Goal: Task Accomplishment & Management: Use online tool/utility

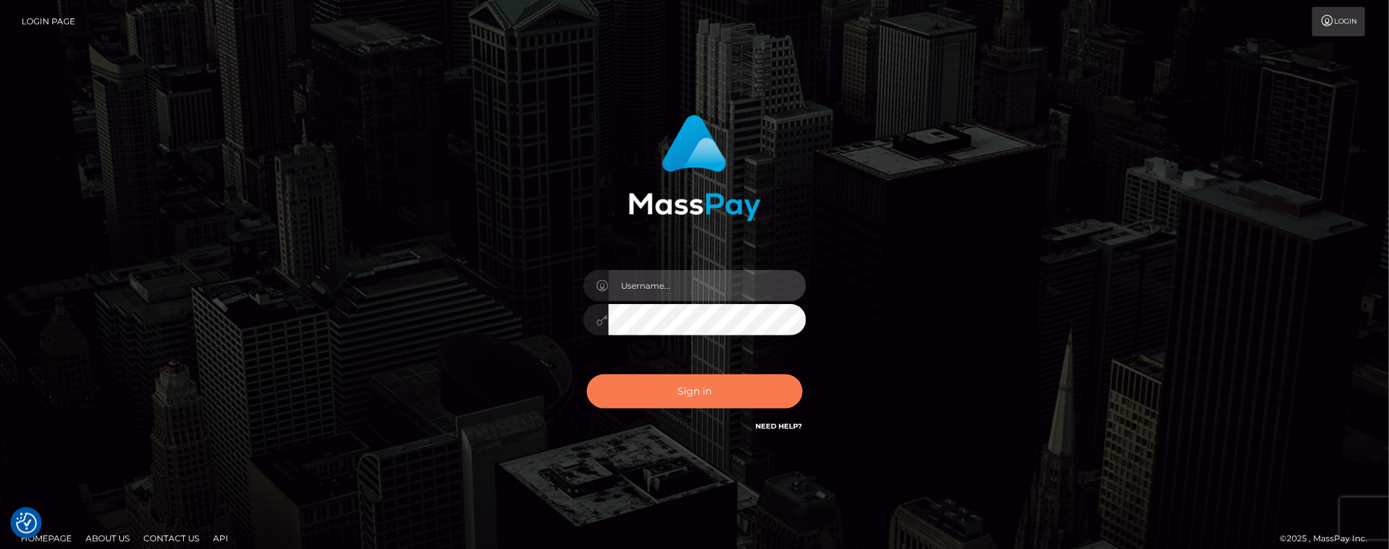
type input "Jeane.B2"
click at [688, 381] on button "Sign in" at bounding box center [695, 392] width 216 height 34
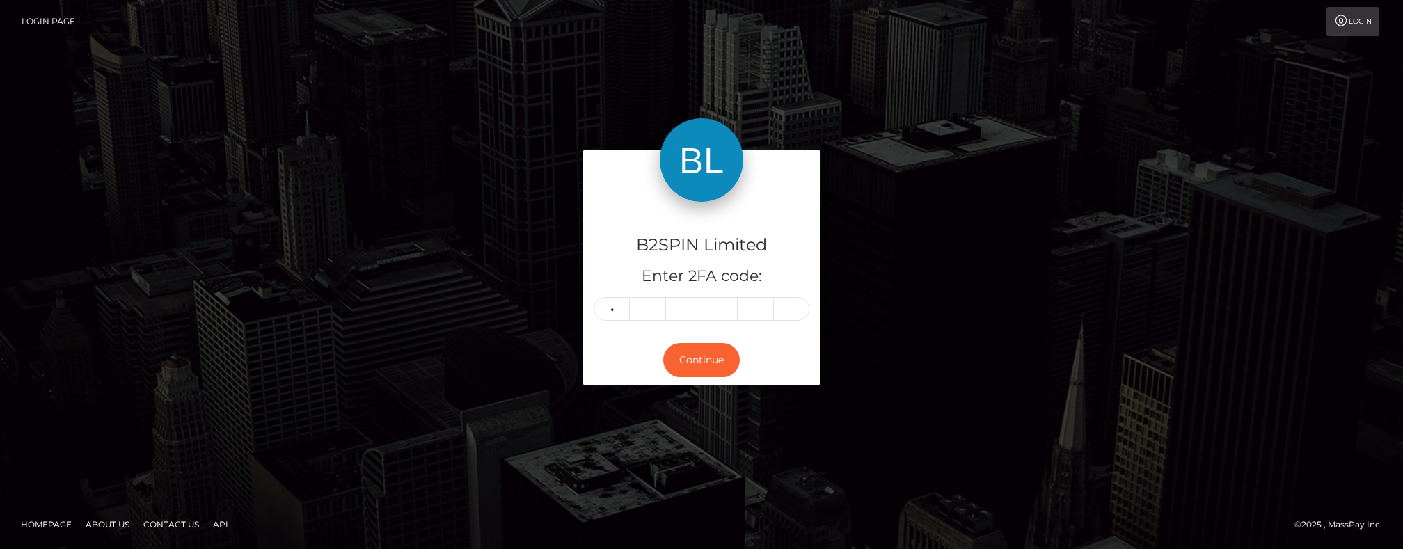
type input "7"
type input "0"
type input "8"
type input "5"
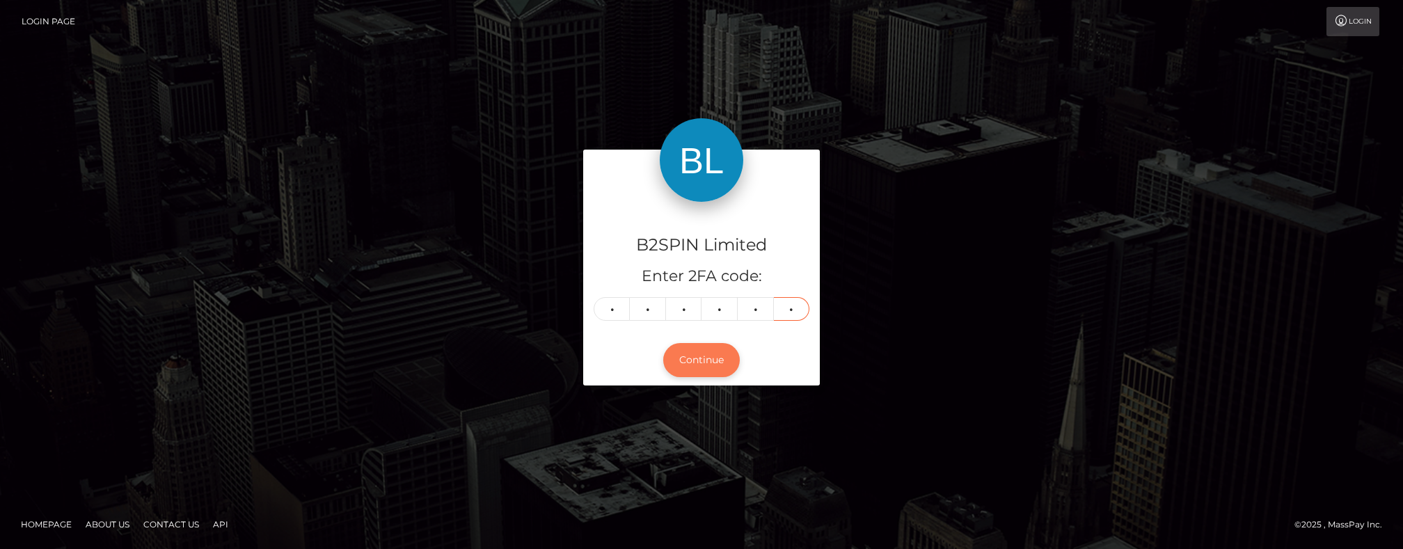
type input "9"
click at [697, 361] on button "Continue" at bounding box center [701, 360] width 77 height 34
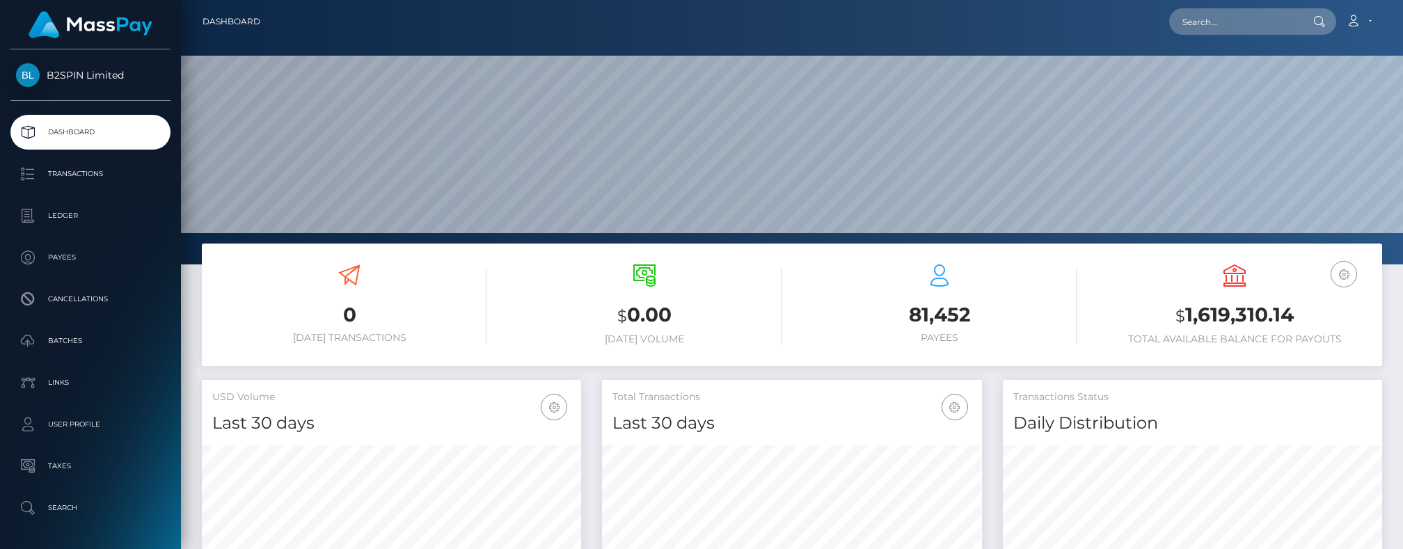
scroll to position [247, 379]
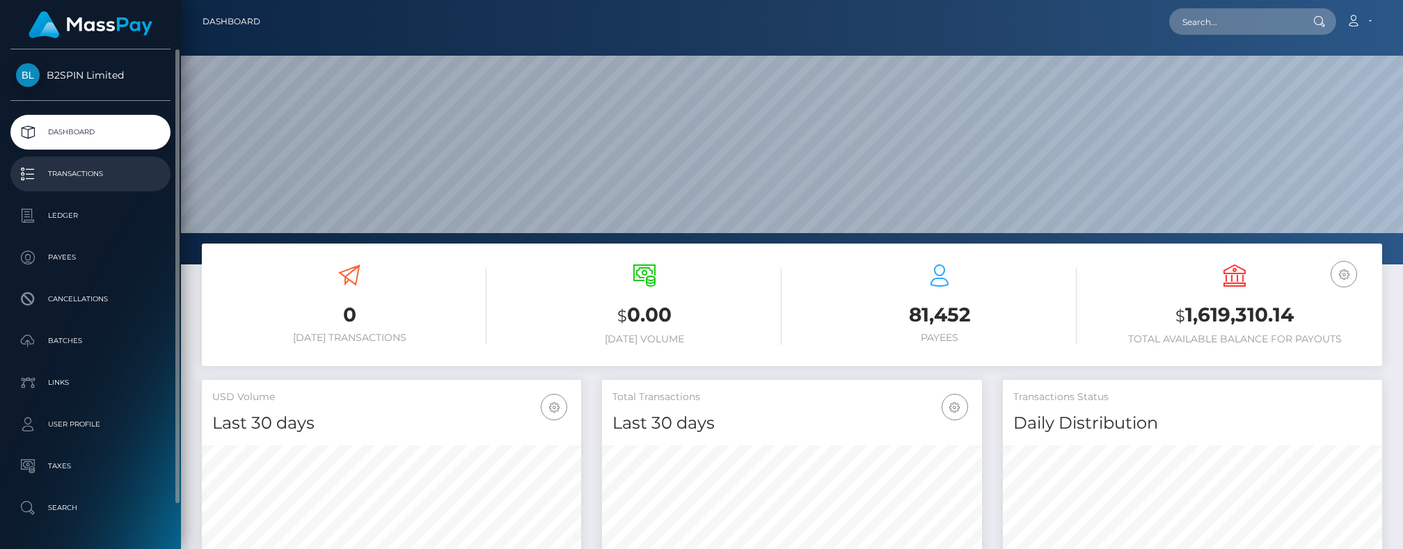
click at [75, 182] on p "Transactions" at bounding box center [90, 174] width 149 height 21
click at [113, 171] on p "Transactions" at bounding box center [90, 174] width 149 height 21
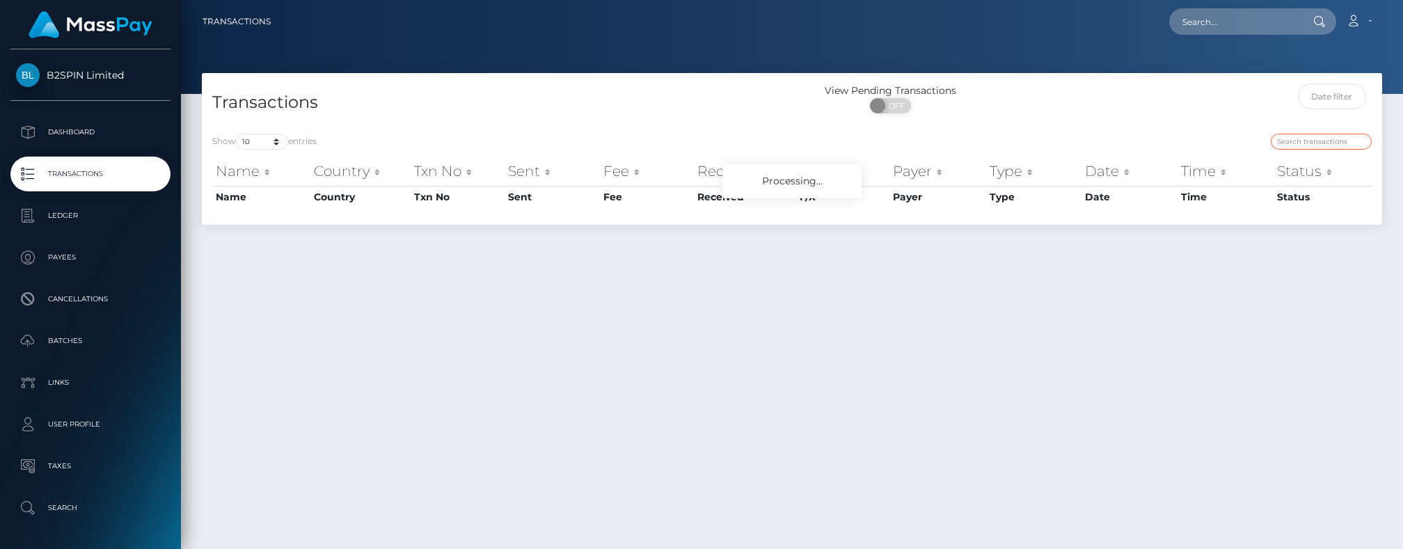
click at [1311, 141] on input "search" at bounding box center [1321, 142] width 101 height 16
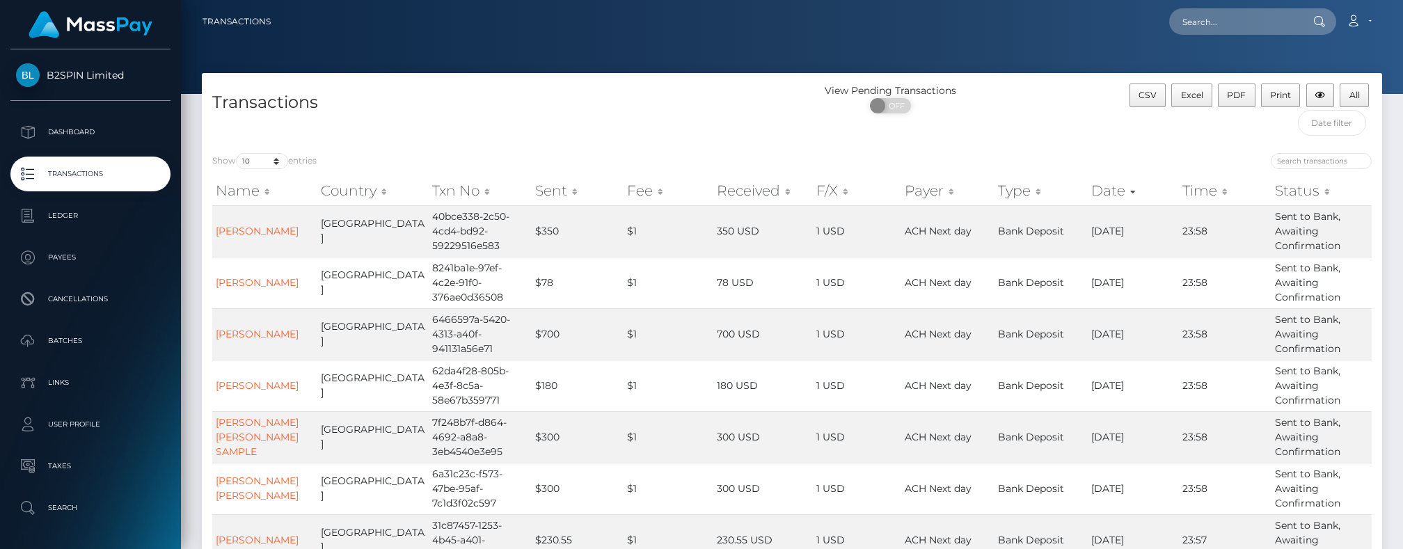
click at [1343, 97] on button "All" at bounding box center [1354, 96] width 29 height 24
click at [1317, 166] on input "search" at bounding box center [1321, 161] width 101 height 16
click at [1337, 129] on input "text" at bounding box center [1332, 123] width 69 height 26
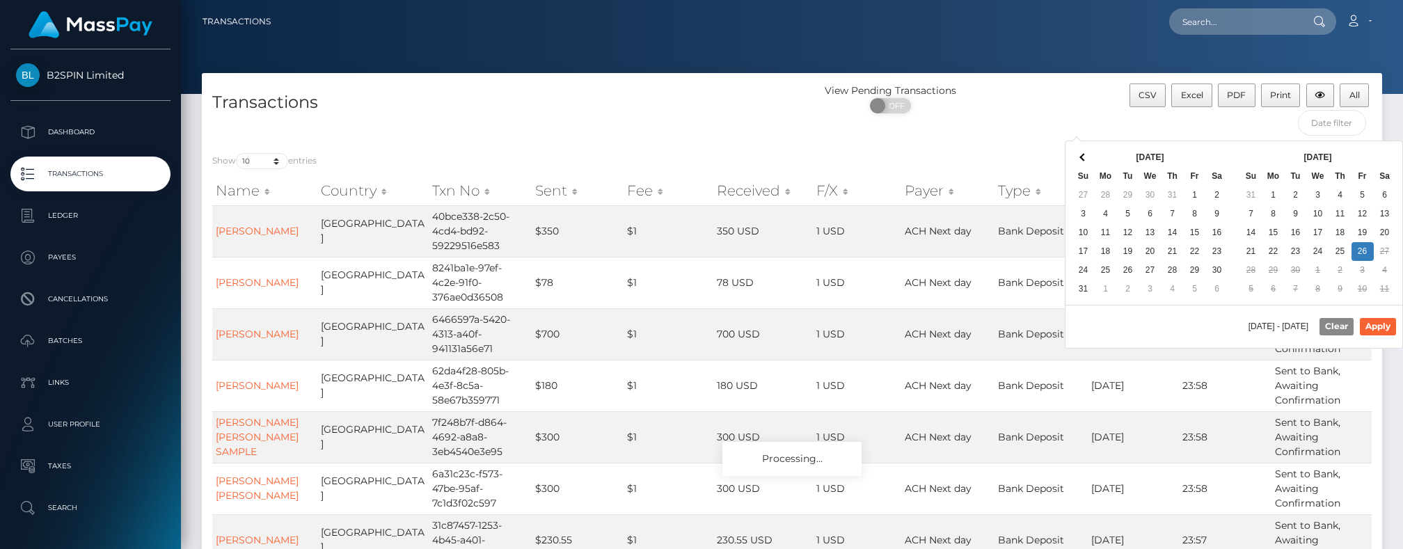
click at [1167, 327] on div "[DATE] - [DATE] Clear Apply" at bounding box center [1234, 326] width 337 height 42
click at [1377, 324] on button "Apply" at bounding box center [1378, 326] width 36 height 17
type input "[DATE] - [DATE]"
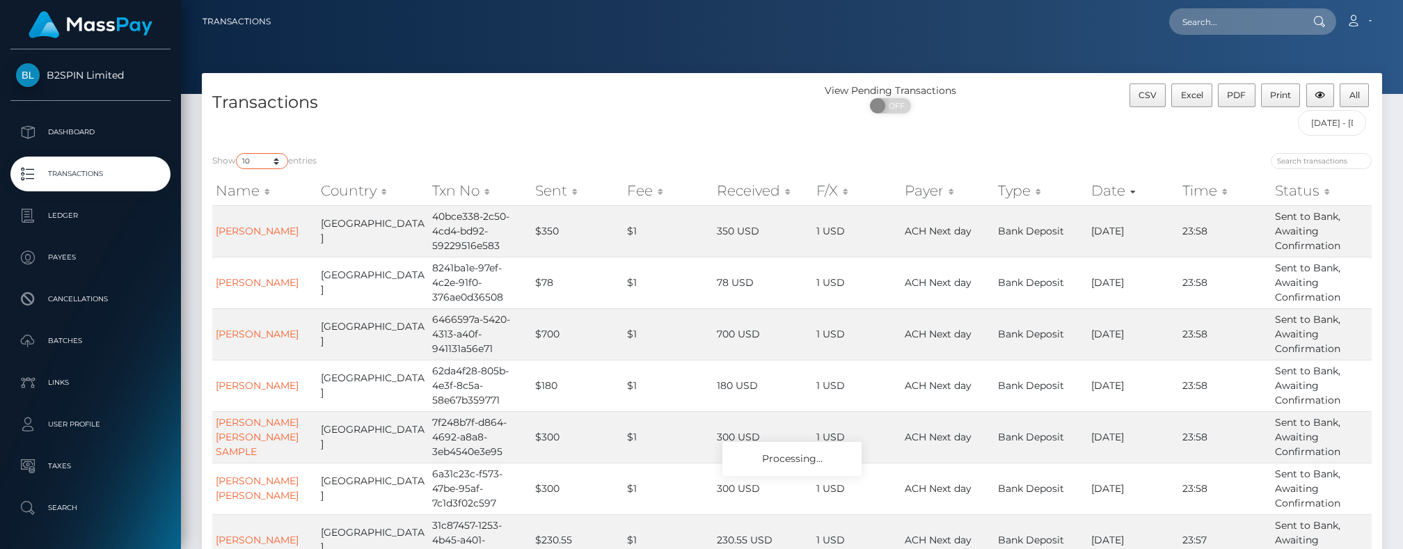
click at [251, 156] on select "10 25 50 100 250 500 1,000 3,500" at bounding box center [262, 161] width 52 height 16
select select "3500"
click at [237, 154] on select "10 25 50 100 250 500 1,000 3,500" at bounding box center [262, 161] width 52 height 16
click at [615, 93] on h4 "Transactions" at bounding box center [496, 102] width 569 height 24
click at [1190, 97] on span "Excel" at bounding box center [1192, 95] width 22 height 10
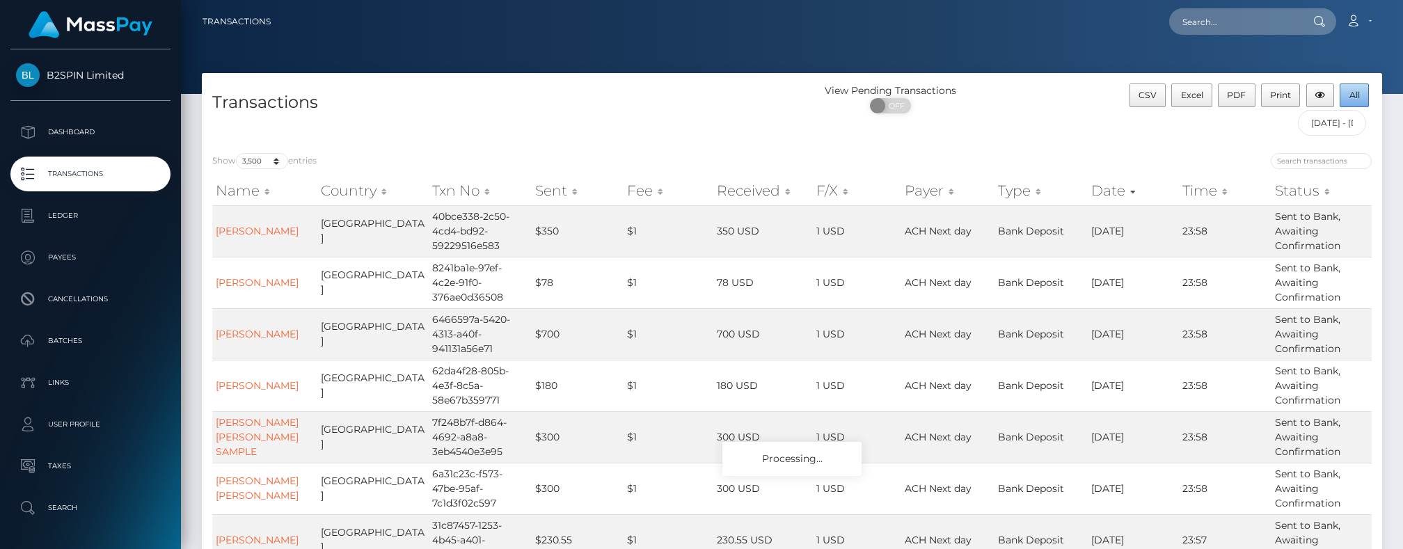
click at [1357, 90] on span "All" at bounding box center [1355, 95] width 10 height 10
